Goal: Check status: Check status

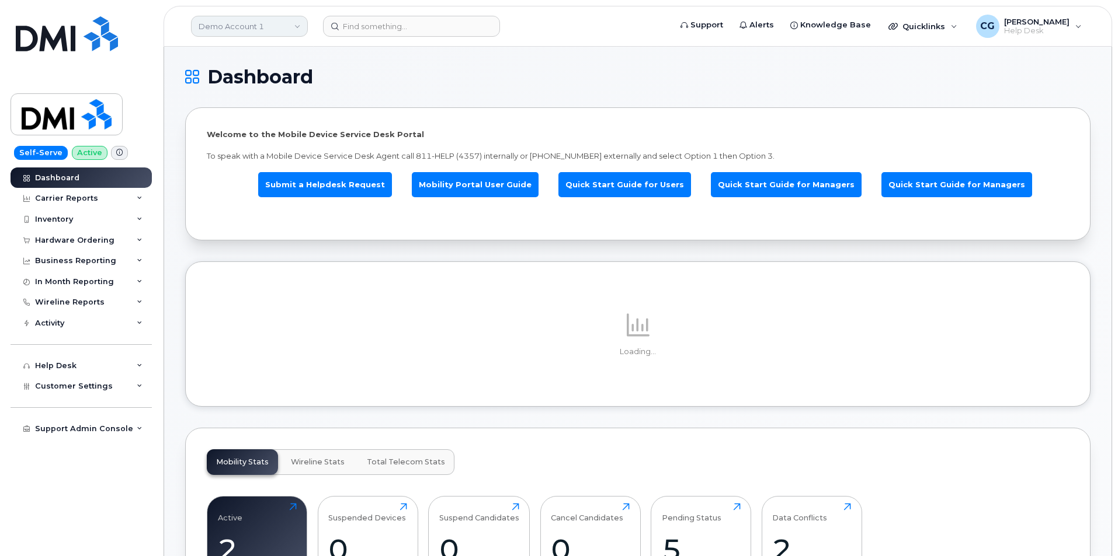
click at [222, 27] on link "Demo Account 1" at bounding box center [249, 26] width 117 height 21
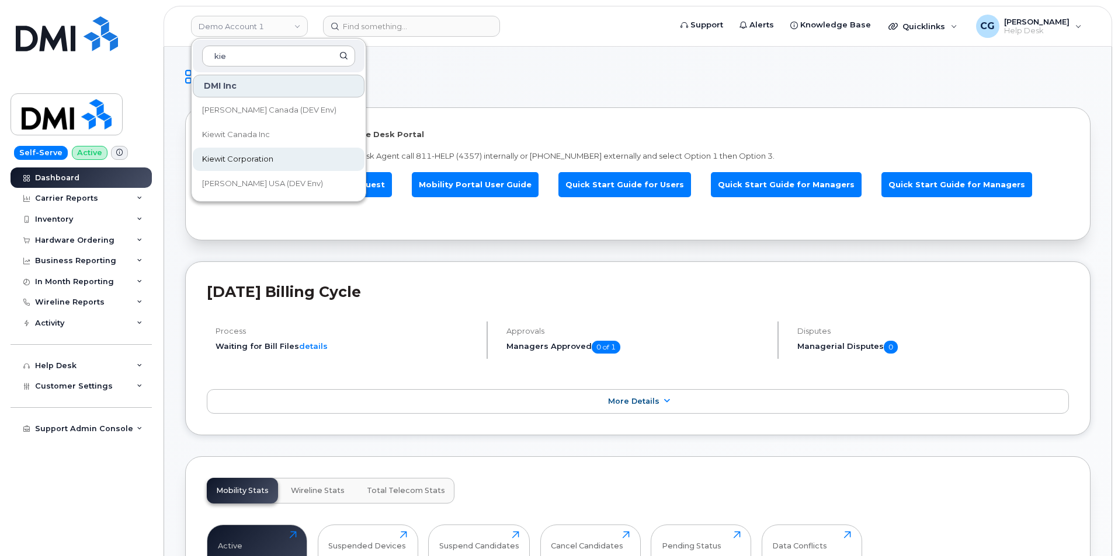
type input "kie"
click at [234, 159] on span "Kiewit Corporation" at bounding box center [237, 160] width 71 height 12
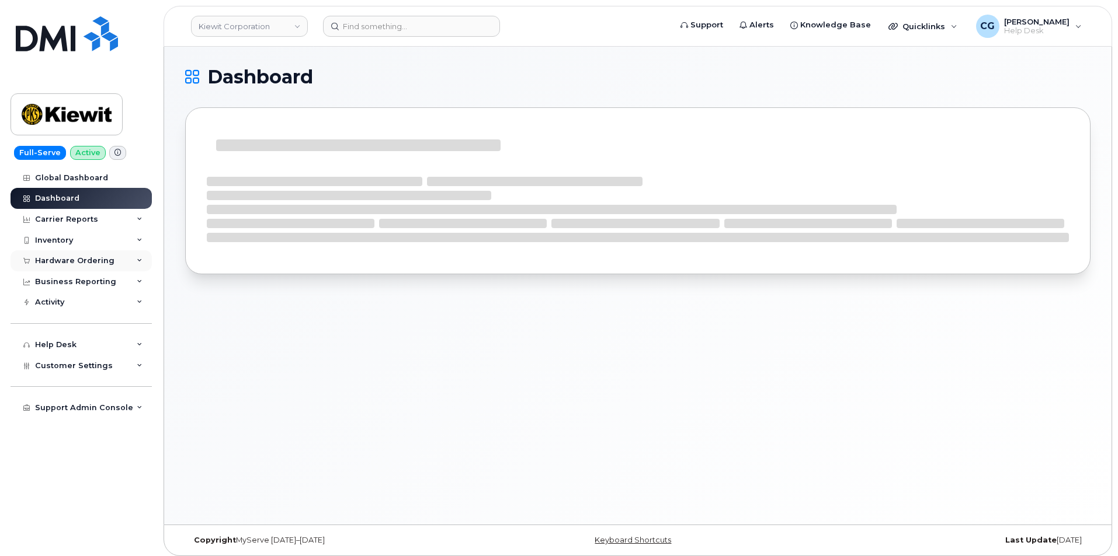
click at [63, 259] on div "Hardware Ordering" at bounding box center [74, 260] width 79 height 9
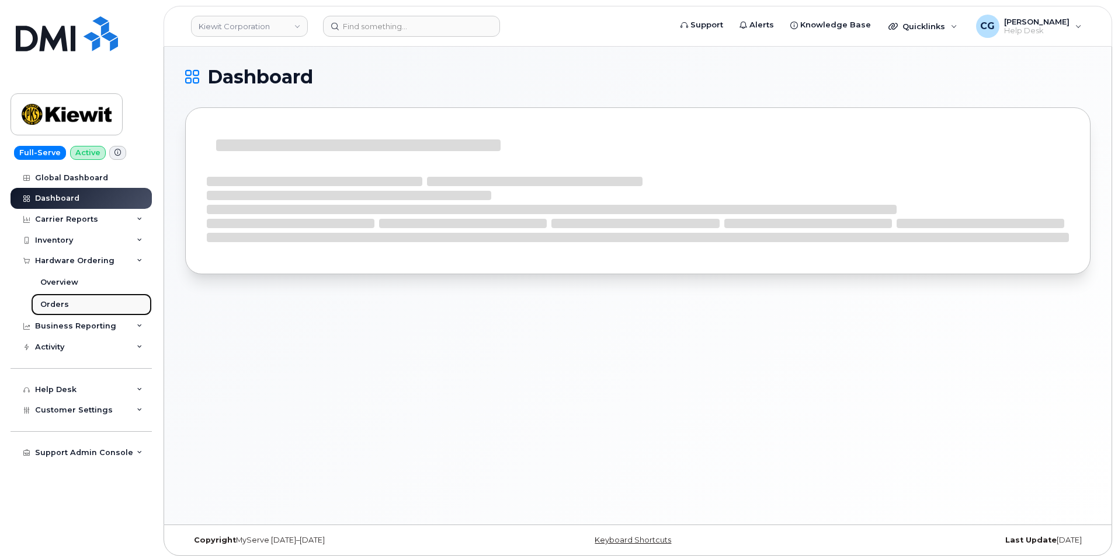
click at [53, 302] on div "Orders" at bounding box center [54, 305] width 29 height 11
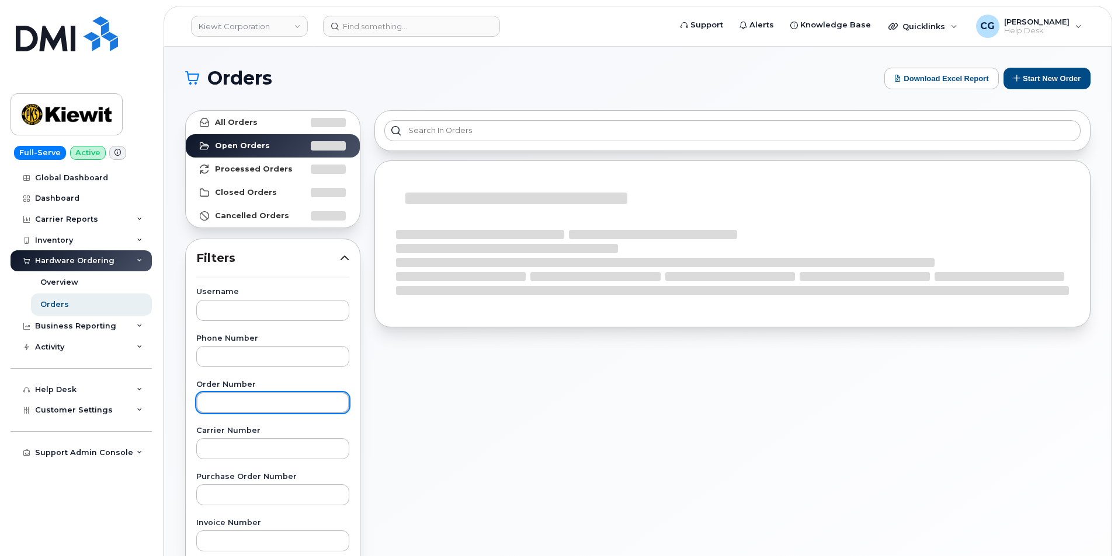
click at [239, 397] on input "text" at bounding box center [272, 402] width 153 height 21
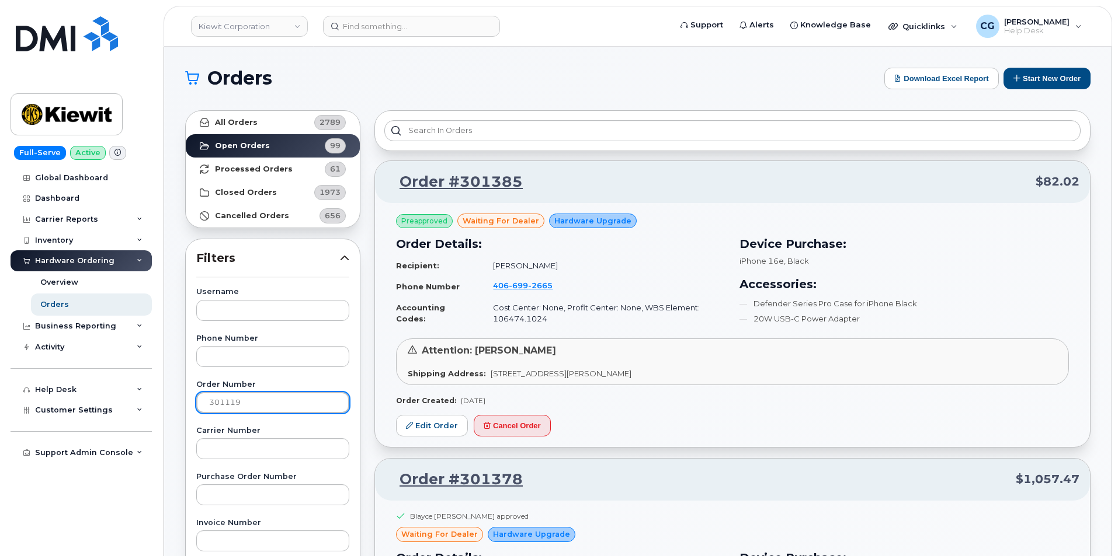
type input "301119"
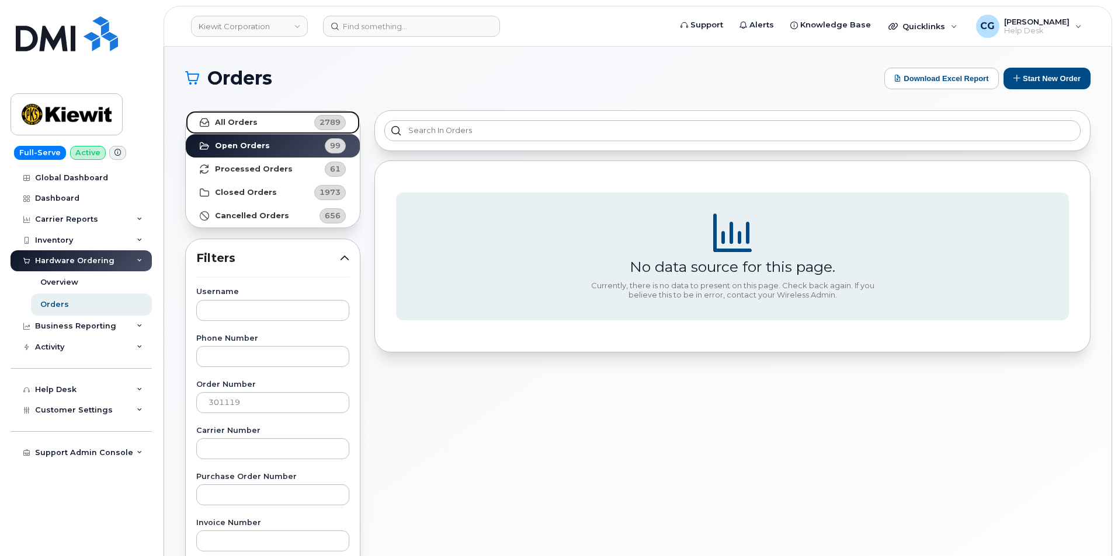
click at [246, 119] on strong "All Orders" at bounding box center [236, 122] width 43 height 9
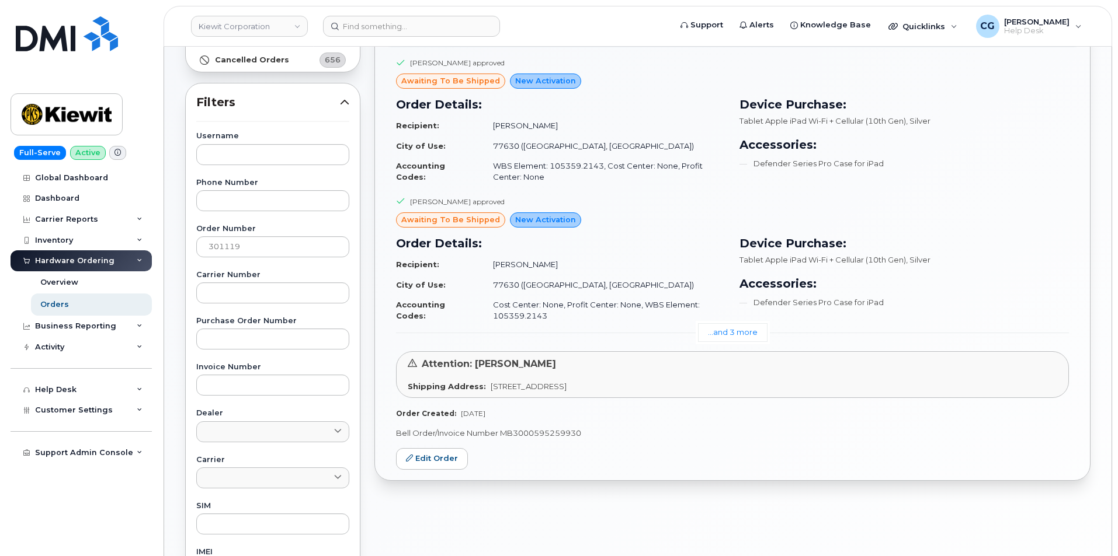
scroll to position [175, 0]
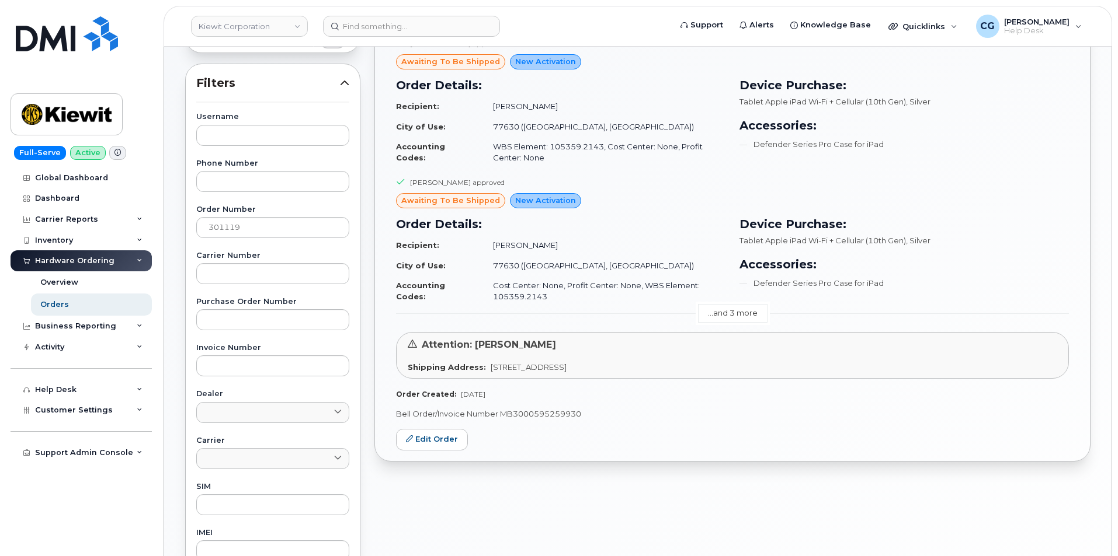
click at [725, 309] on link "...and 3 more" at bounding box center [732, 313] width 69 height 18
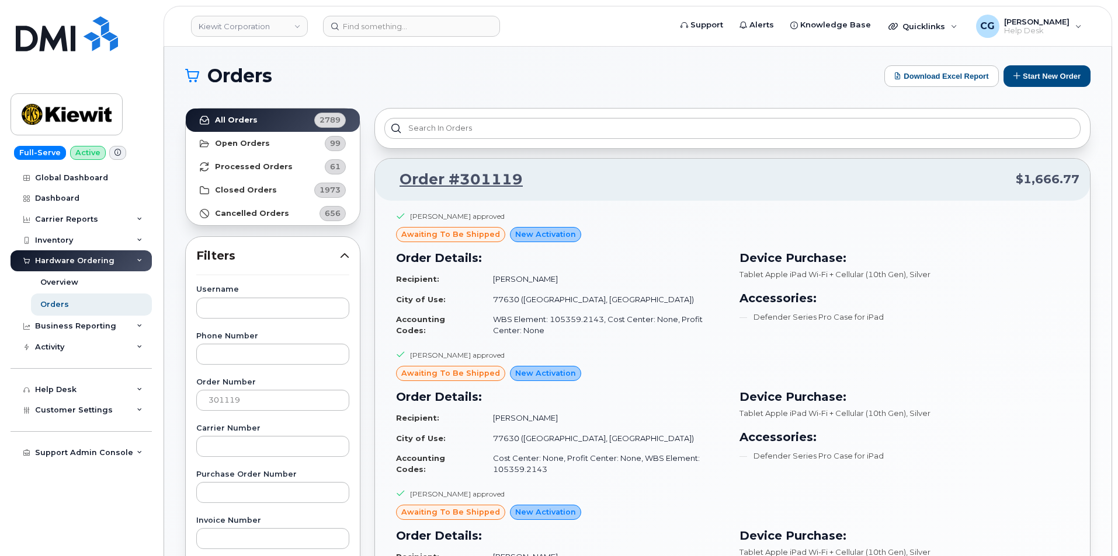
scroll to position [0, 0]
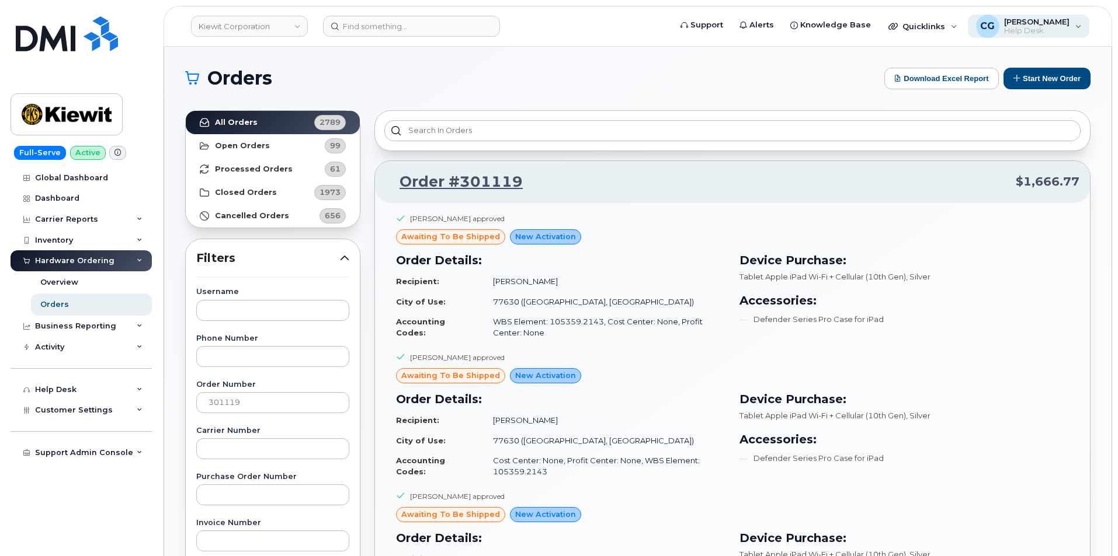
click at [1045, 30] on span "Help Desk" at bounding box center [1036, 30] width 65 height 9
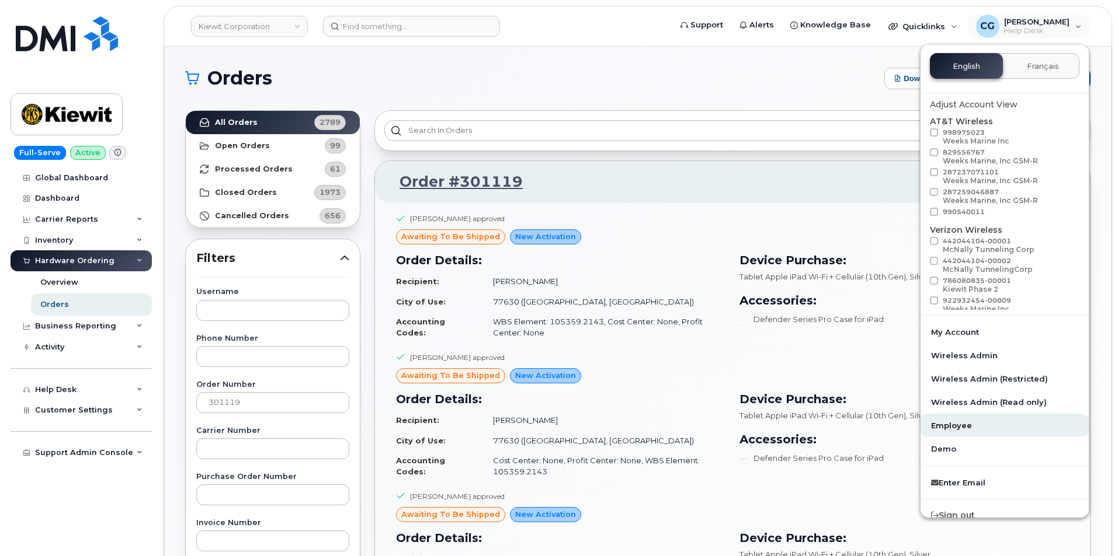
scroll to position [30, 0]
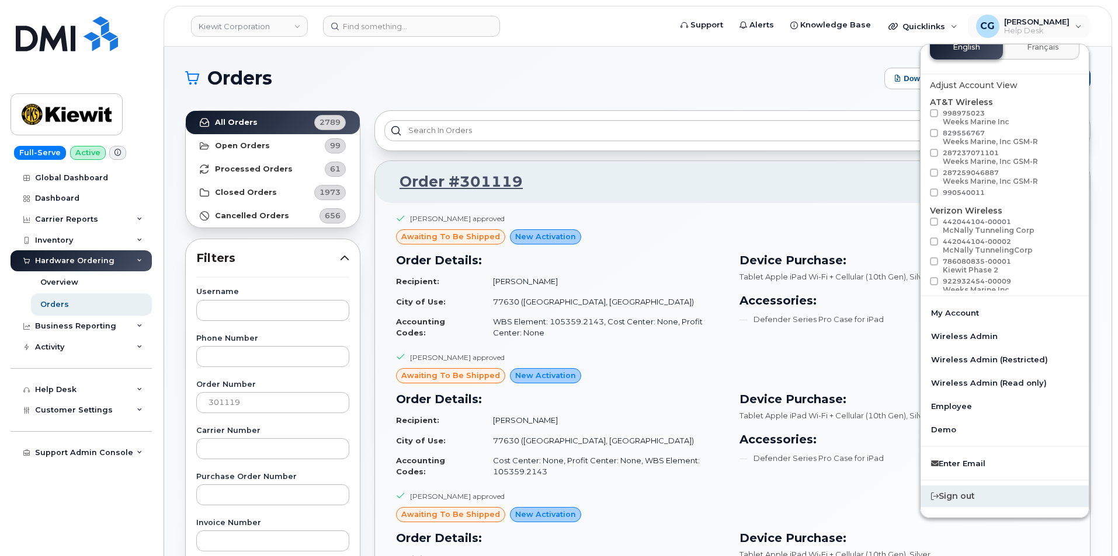
click at [976, 503] on div "Sign out" at bounding box center [1004, 497] width 168 height 22
